Goal: Task Accomplishment & Management: Use online tool/utility

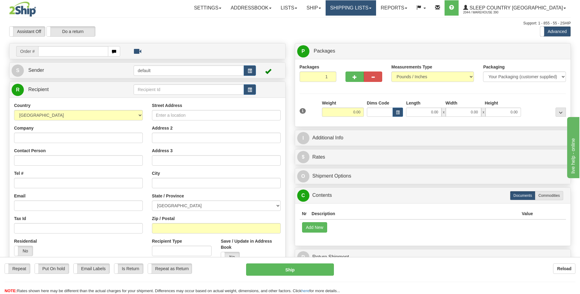
click at [372, 5] on link "Shipping lists" at bounding box center [350, 7] width 50 height 15
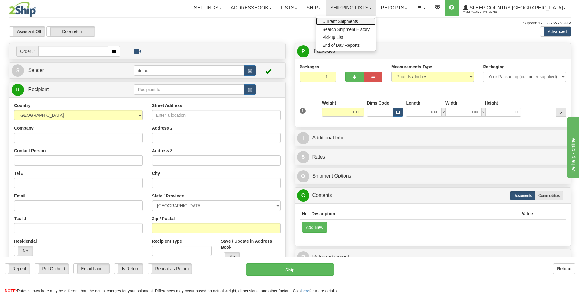
click at [358, 20] on span "Current Shipments" at bounding box center [340, 21] width 36 height 5
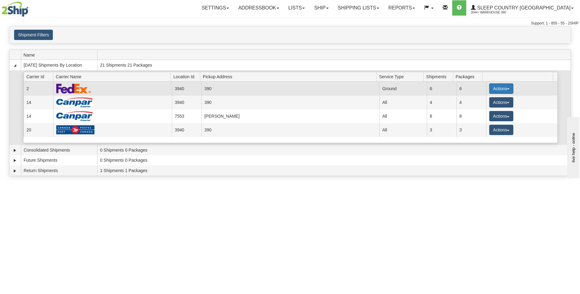
click at [492, 87] on button "Actions" at bounding box center [501, 88] width 24 height 10
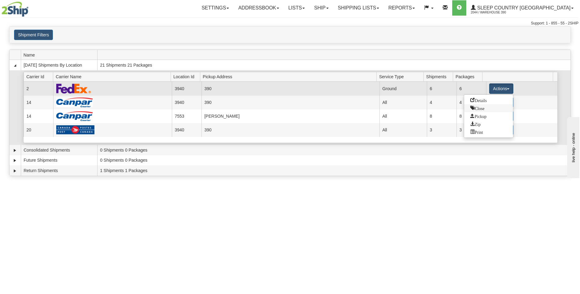
click at [478, 108] on span "Close" at bounding box center [477, 108] width 14 height 4
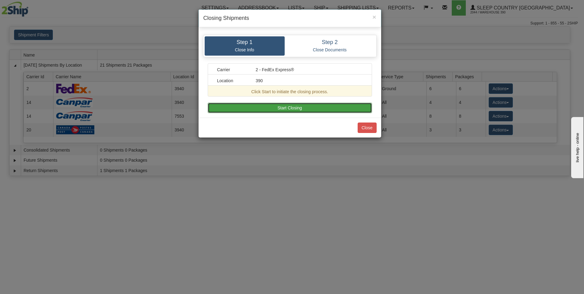
click at [343, 107] on button "Start Closing" at bounding box center [290, 108] width 164 height 10
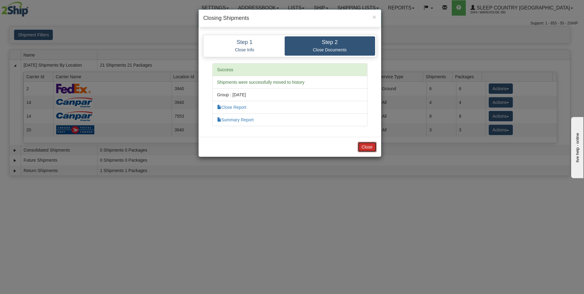
click at [363, 144] on button "Close" at bounding box center [367, 147] width 19 height 10
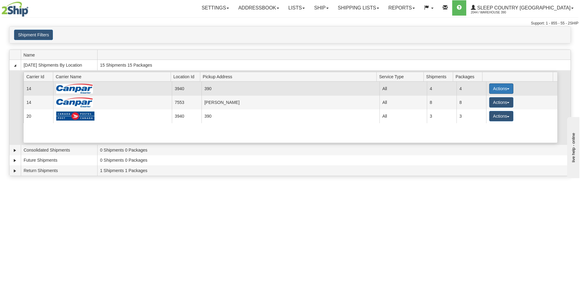
click at [497, 88] on button "Actions" at bounding box center [501, 88] width 24 height 10
click at [476, 107] on span "Close" at bounding box center [477, 108] width 14 height 4
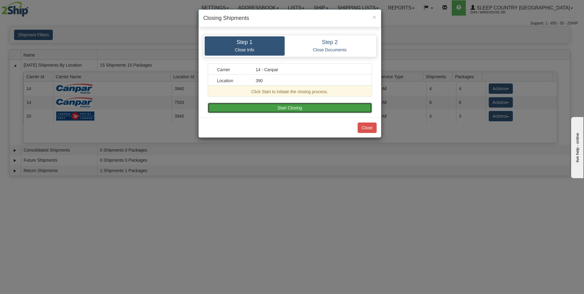
click at [340, 107] on button "Start Closing" at bounding box center [290, 108] width 164 height 10
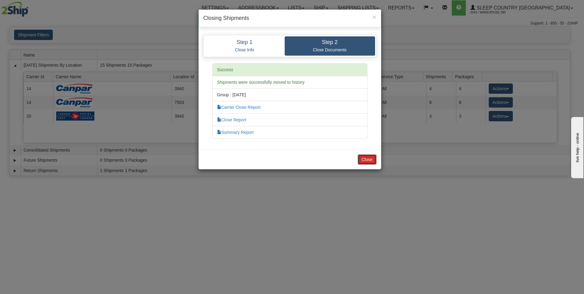
click at [366, 160] on button "Close" at bounding box center [367, 159] width 19 height 10
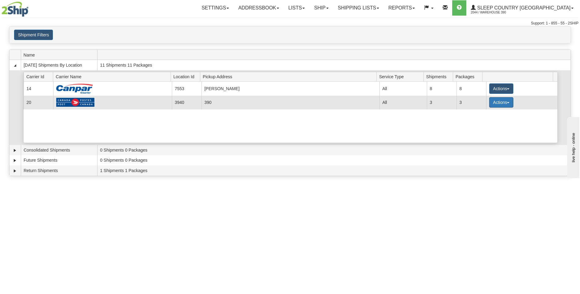
click at [491, 102] on button "Actions" at bounding box center [501, 102] width 24 height 10
click at [480, 121] on span "Close" at bounding box center [477, 121] width 14 height 4
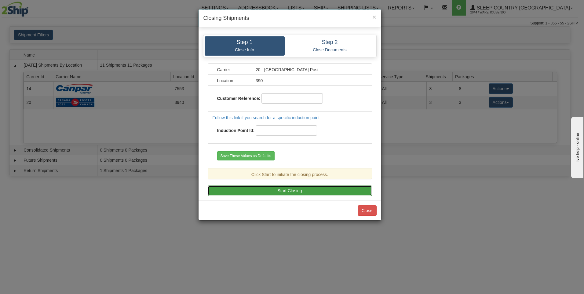
click at [331, 190] on button "Start Closing" at bounding box center [290, 190] width 164 height 10
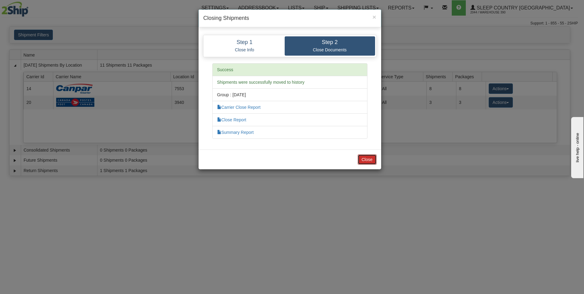
click at [368, 160] on button "Close" at bounding box center [367, 159] width 19 height 10
